Goal: Use online tool/utility: Utilize a website feature to perform a specific function

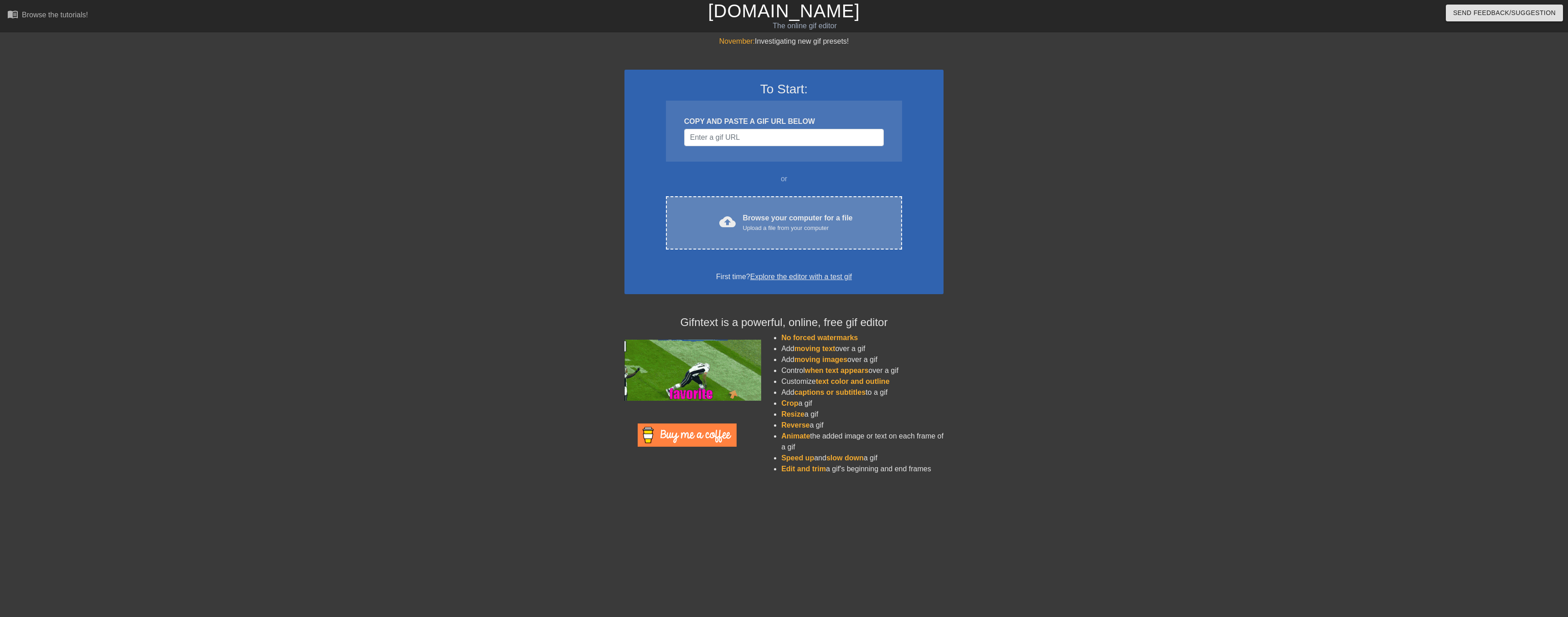
click at [696, 221] on div "cloud_upload Browse your computer for a file Upload a file from your computer" at bounding box center [784, 223] width 198 height 20
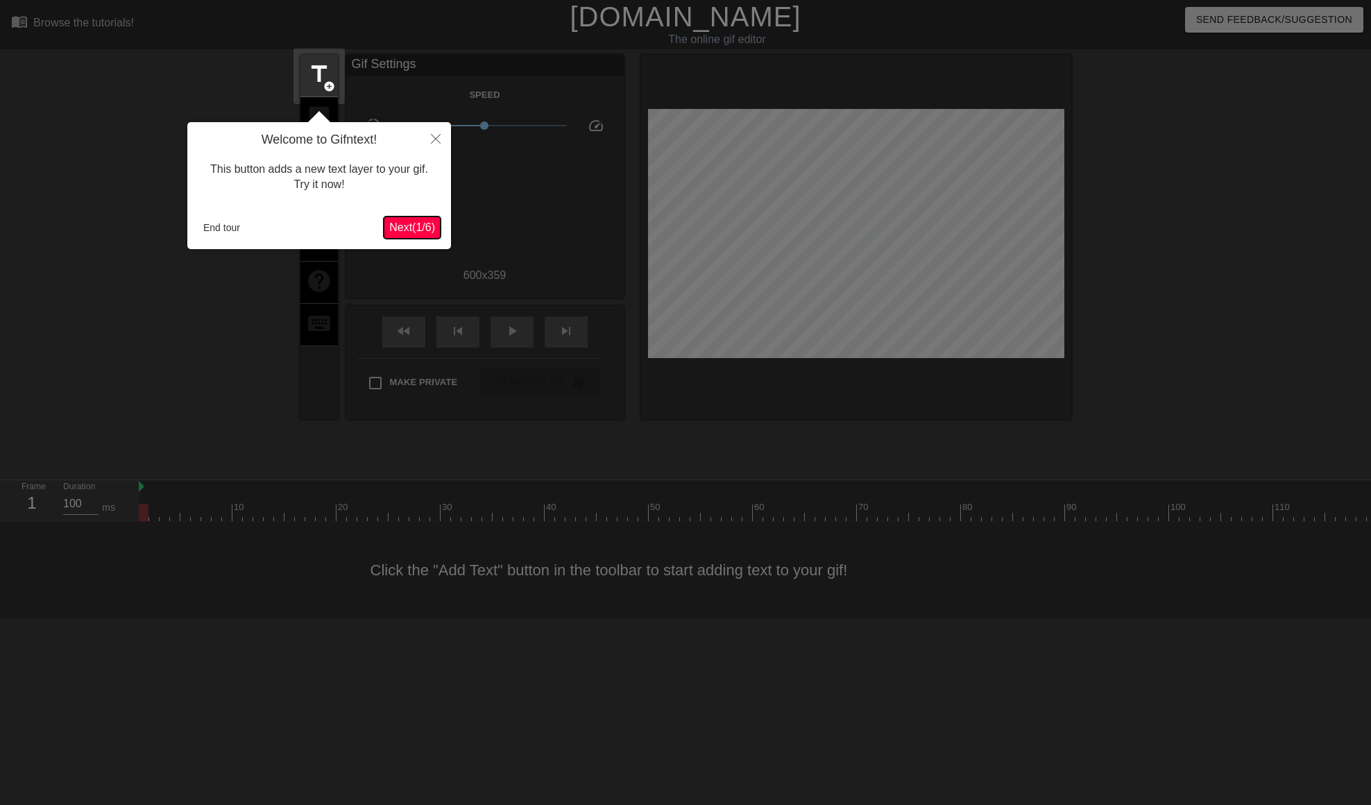
click at [419, 230] on span "Next ( 1 / 6 )" at bounding box center [412, 227] width 46 height 12
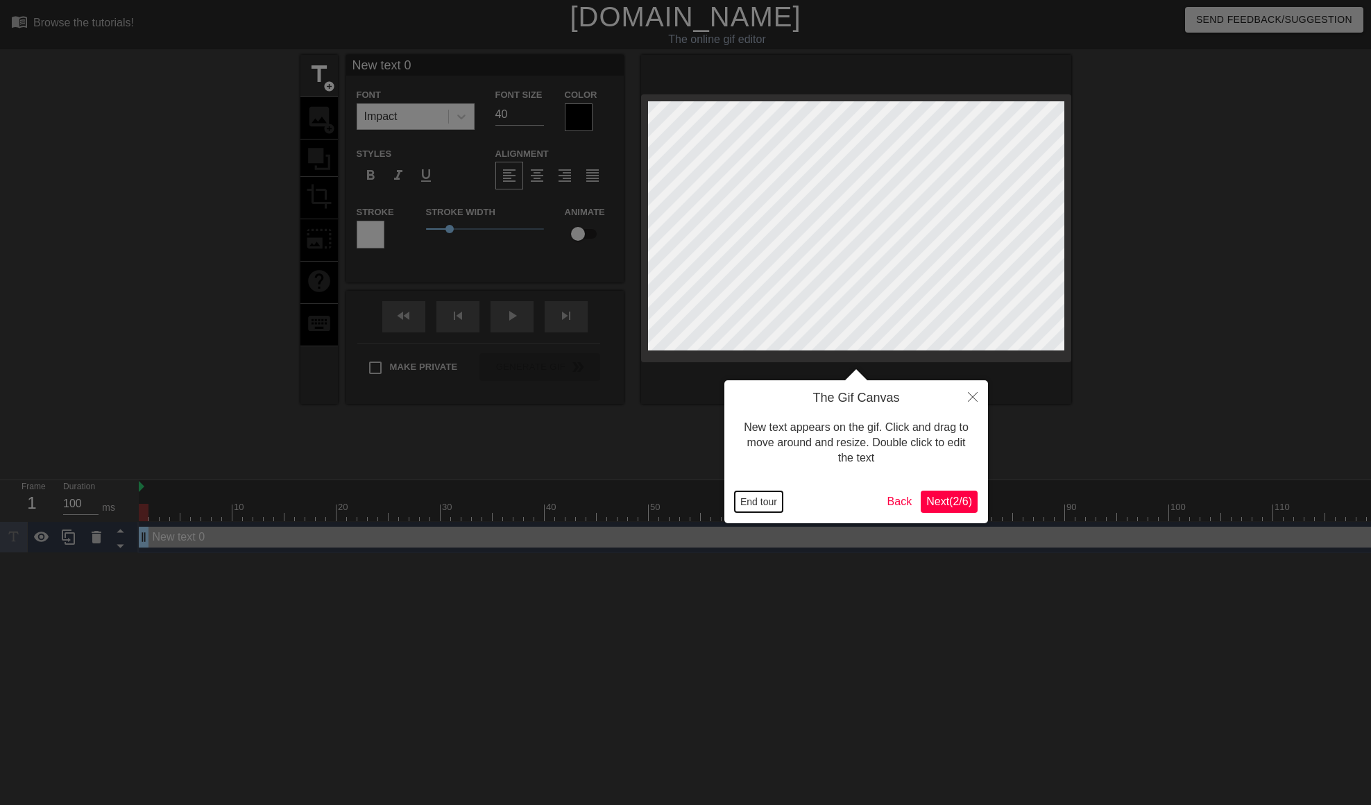
click at [758, 502] on button "End tour" at bounding box center [759, 501] width 48 height 21
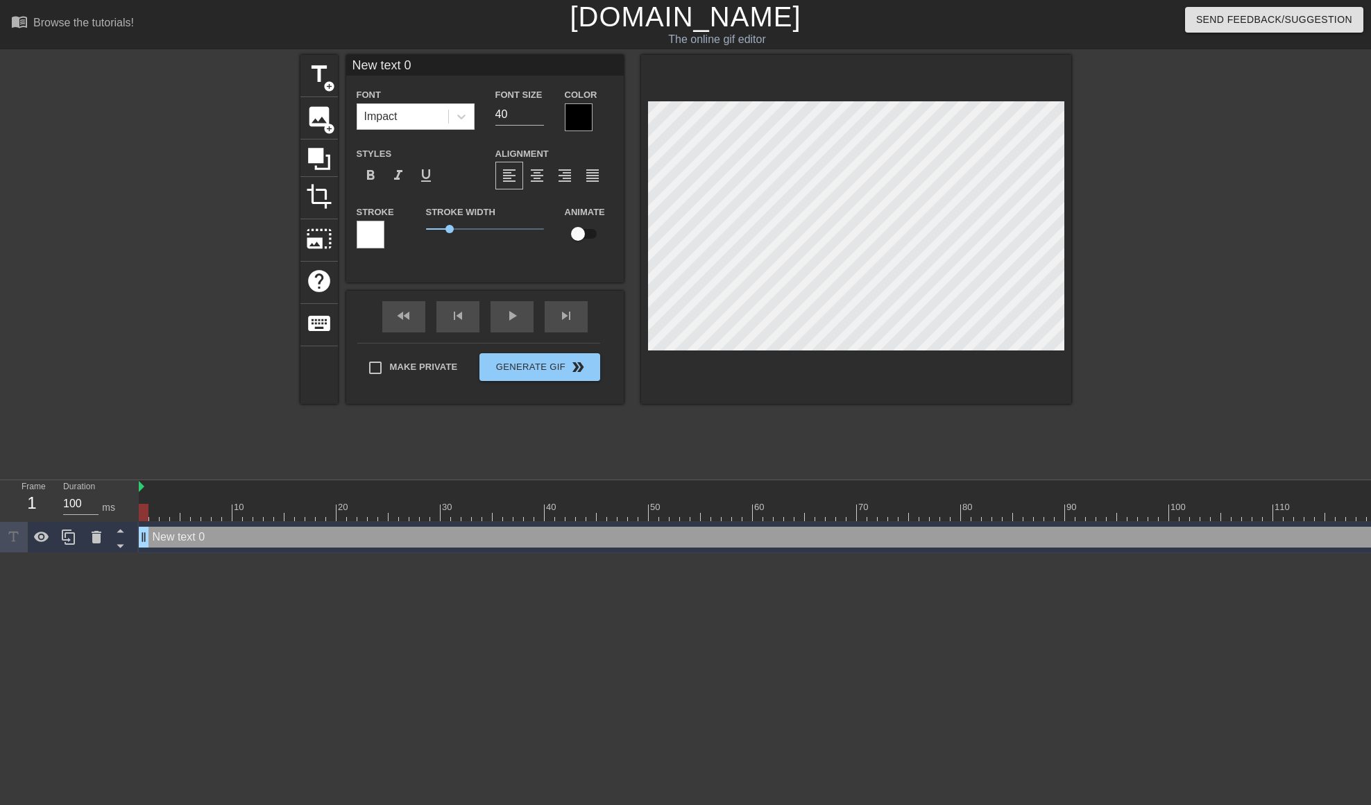
drag, startPoint x: 143, startPoint y: 543, endPoint x: 112, endPoint y: 556, distance: 33.2
click at [113, 553] on html "menu_book Browse the tutorials! [DOMAIN_NAME] The online gif editor Send Feedba…" at bounding box center [685, 276] width 1371 height 553
drag, startPoint x: 138, startPoint y: 487, endPoint x: 263, endPoint y: 503, distance: 125.9
click at [263, 499] on div "Frame 1 Duration 100 ms 10 20 30 40 50 60 70 80 90 100 110 120 130 140 150" at bounding box center [685, 516] width 1371 height 73
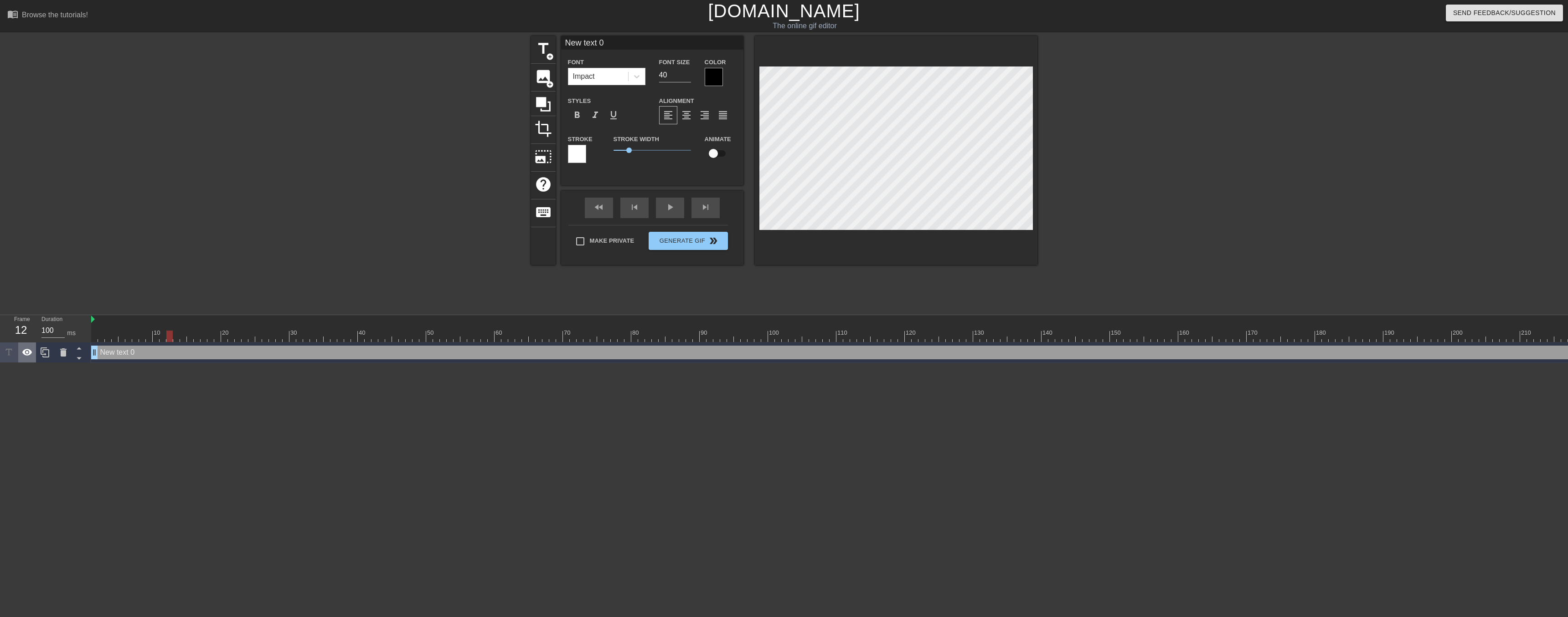
click at [25, 351] on icon at bounding box center [27, 352] width 10 height 7
click at [29, 355] on icon at bounding box center [27, 352] width 10 height 9
click at [84, 358] on icon at bounding box center [79, 358] width 11 height 11
click at [81, 351] on icon at bounding box center [79, 348] width 11 height 11
click at [63, 332] on input "99" at bounding box center [53, 331] width 23 height 14
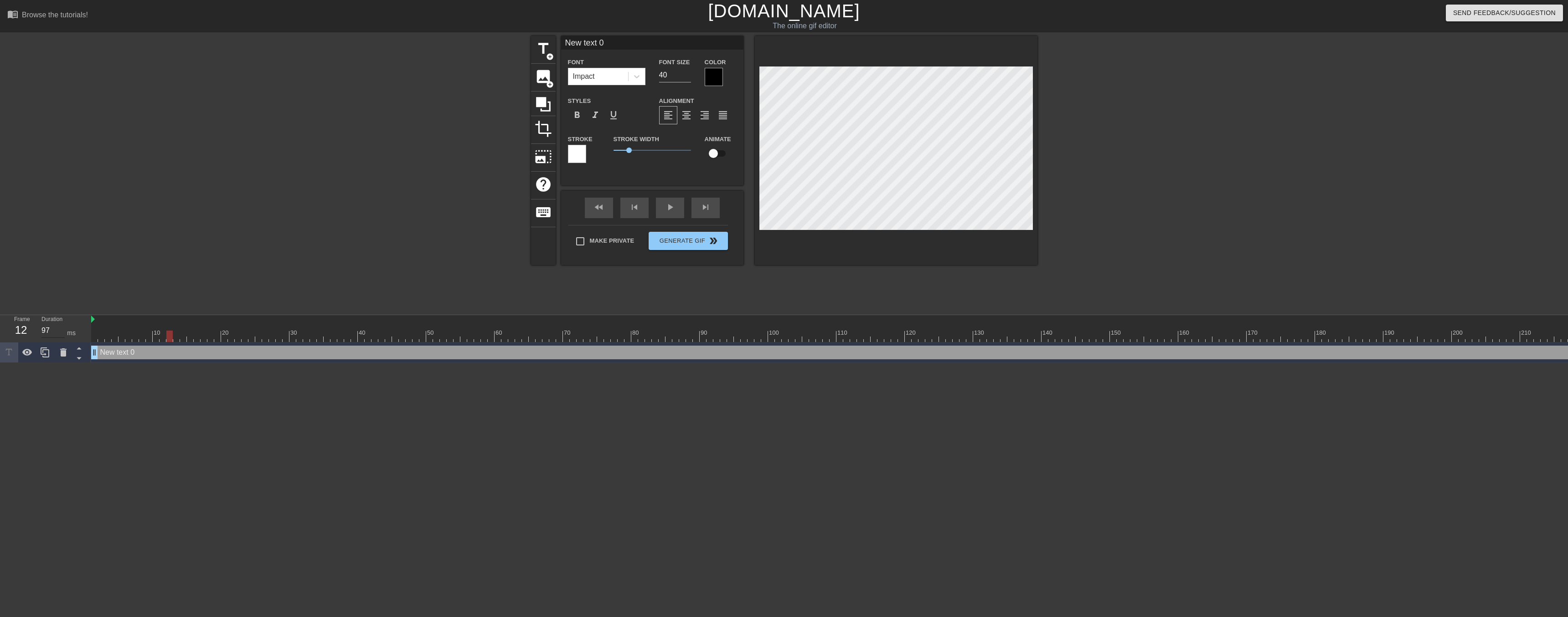
click at [63, 332] on input "97" at bounding box center [53, 331] width 23 height 14
click at [63, 326] on input "97" at bounding box center [53, 331] width 23 height 14
click at [63, 329] on input "98" at bounding box center [53, 331] width 23 height 14
click at [63, 329] on input "99" at bounding box center [53, 331] width 23 height 14
type input "100"
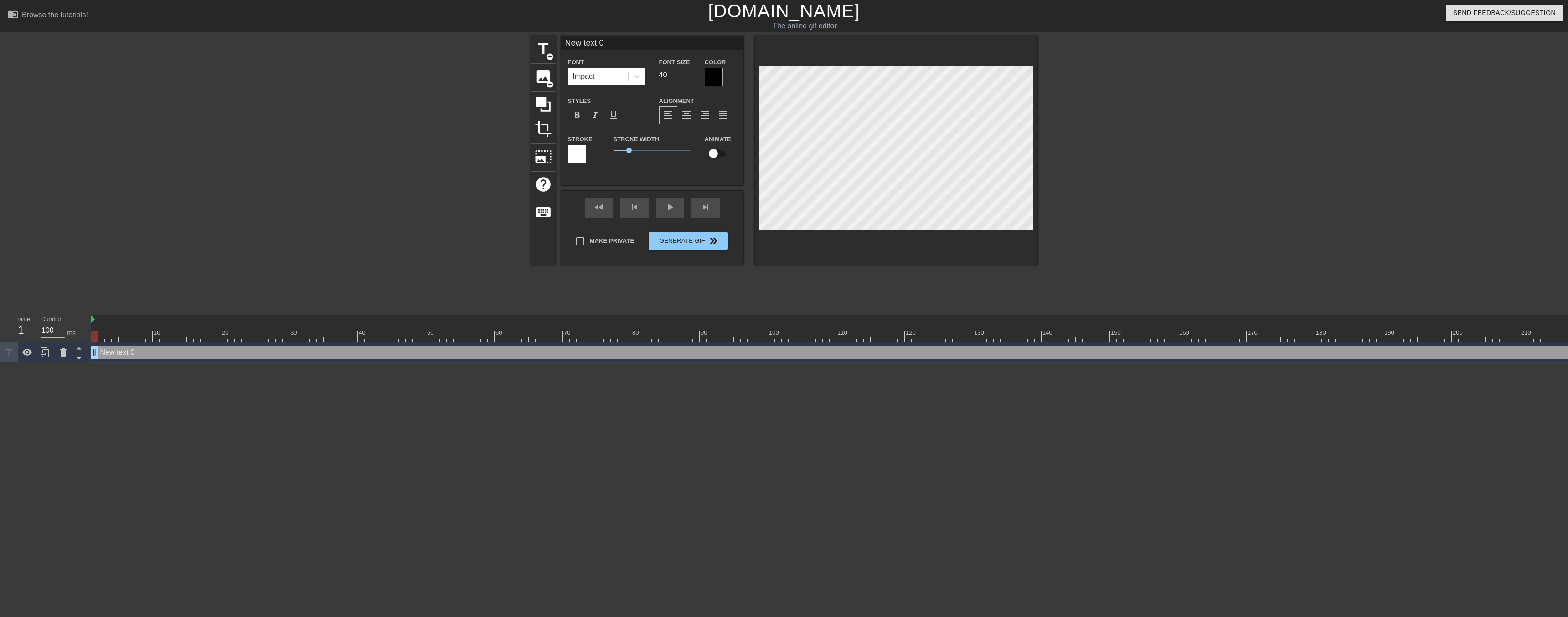
drag, startPoint x: 1552, startPoint y: 353, endPoint x: 1327, endPoint y: 343, distance: 225.2
drag, startPoint x: 1345, startPoint y: 334, endPoint x: 1525, endPoint y: 351, distance: 180.8
click at [1525, 351] on div "10 20 30 40 50 60 70 80 90 100 110 120 130 140 150 160" at bounding box center [830, 339] width 1477 height 48
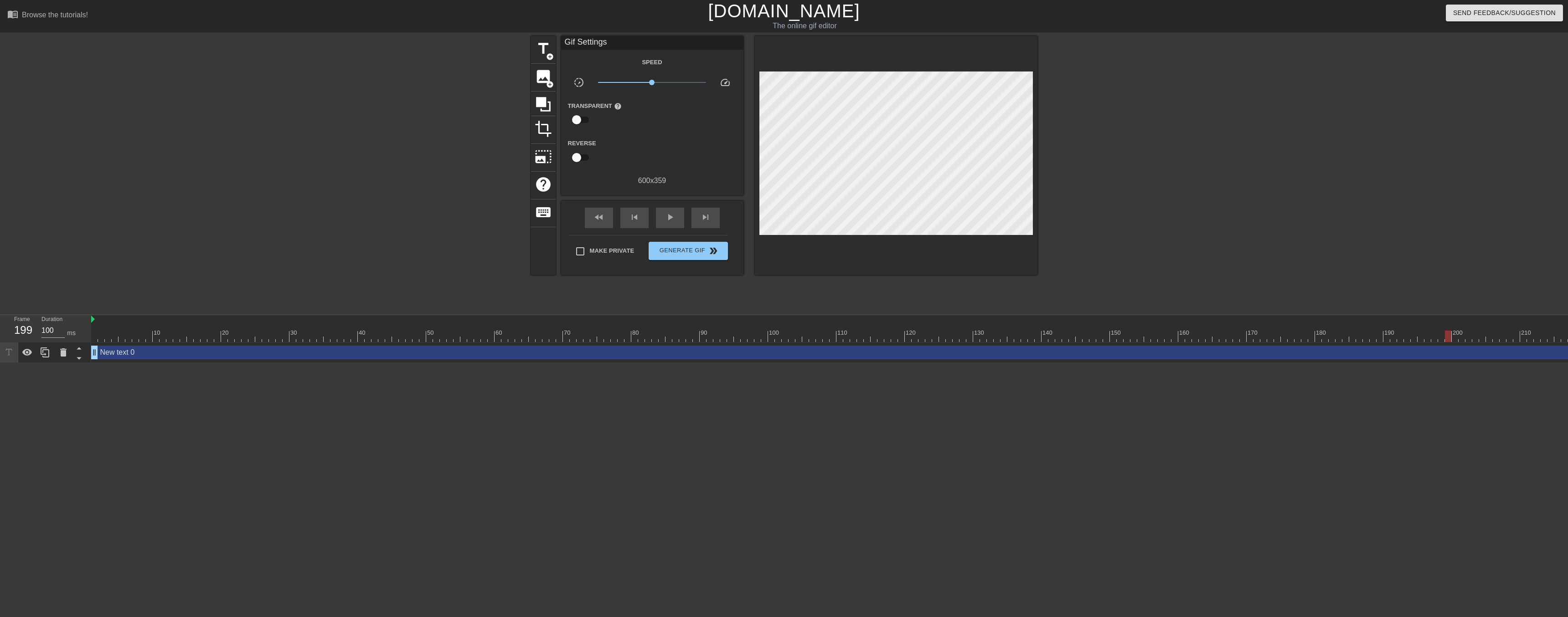
click at [304, 203] on div "title add_circle image add_circle crop photo_size_select_large help keyboard Gi…" at bounding box center [784, 173] width 1568 height 273
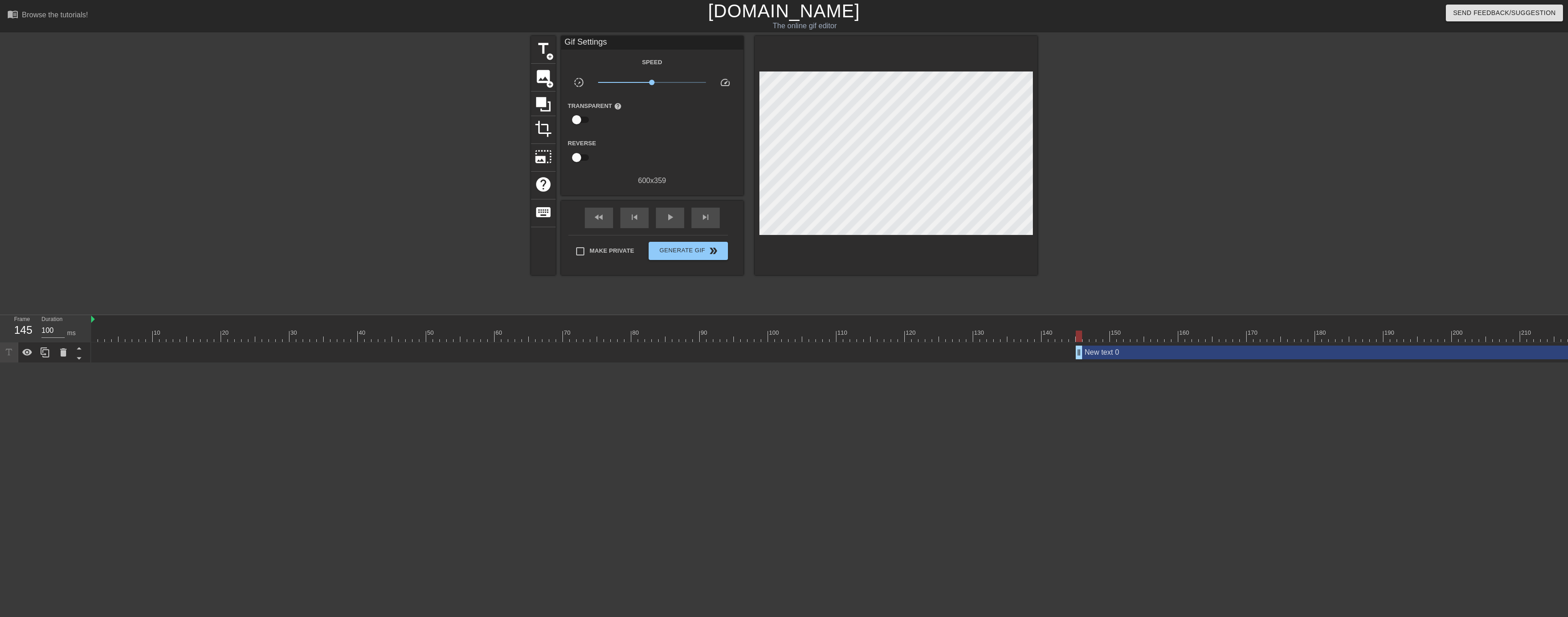
drag, startPoint x: 97, startPoint y: 353, endPoint x: 1080, endPoint y: 364, distance: 983.1
click at [1080, 363] on html "menu_book Browse the tutorials! [DOMAIN_NAME] The online gif editor Send Feedba…" at bounding box center [784, 181] width 1568 height 363
click at [579, 253] on input "Make Private" at bounding box center [580, 251] width 19 height 19
checkbox input "true"
click at [677, 253] on span "Generate Gif double_arrow" at bounding box center [688, 251] width 72 height 11
